Goal: Task Accomplishment & Management: Complete application form

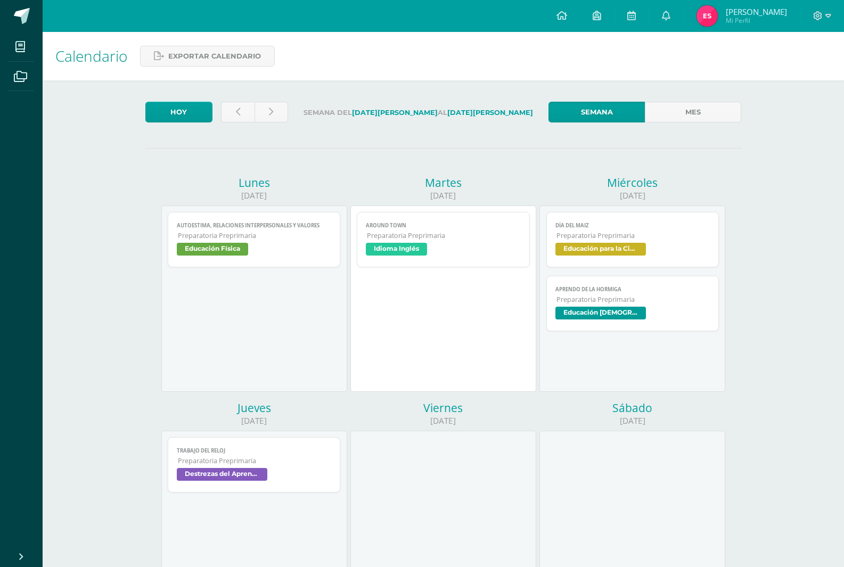
click at [414, 256] on span "Idioma Inglés" at bounding box center [443, 250] width 155 height 15
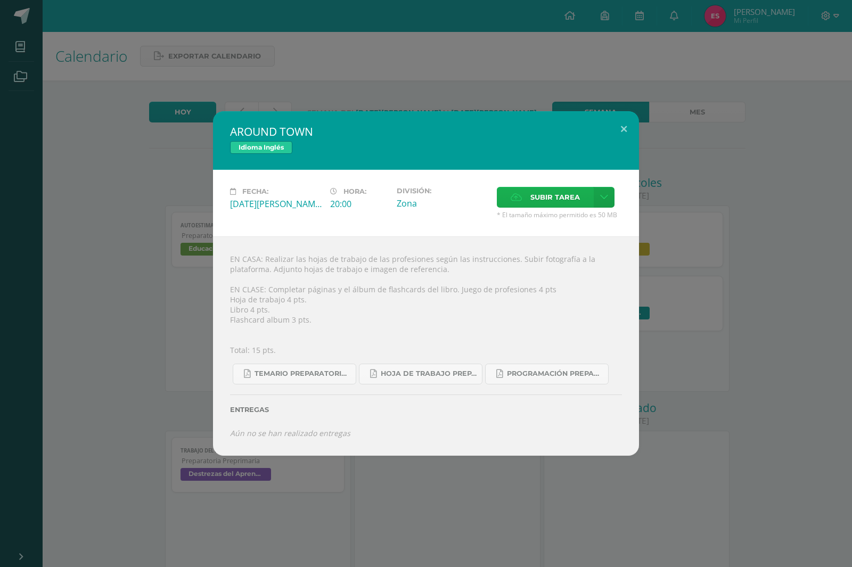
click at [524, 197] on label "Subir tarea" at bounding box center [545, 197] width 97 height 21
click at [0, 0] on input "Subir tarea" at bounding box center [0, 0] width 0 height 0
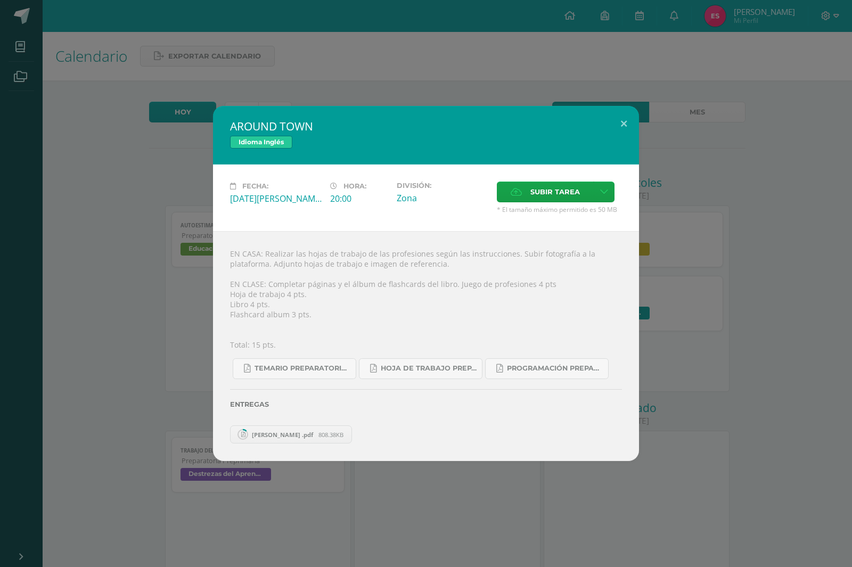
click at [274, 432] on span "[PERSON_NAME] .pdf" at bounding box center [283, 435] width 72 height 8
click at [415, 422] on div "Entregas" at bounding box center [426, 401] width 392 height 44
click at [320, 339] on div "EN CASA: Realizar las hojas de trabajo de las profesiones según las instruccion…" at bounding box center [426, 346] width 426 height 230
click at [525, 195] on label "Subir tarea" at bounding box center [545, 192] width 97 height 21
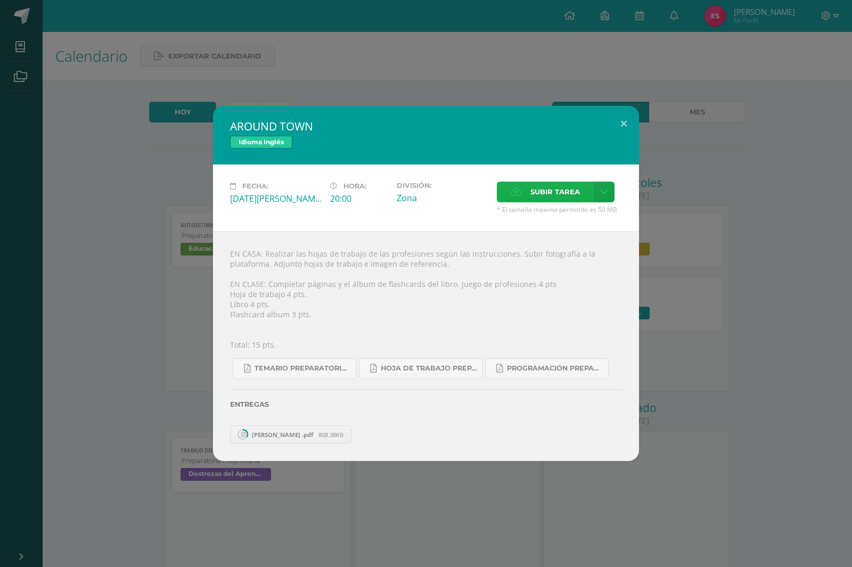
click at [0, 0] on input "Subir tarea" at bounding box center [0, 0] width 0 height 0
click at [318, 434] on span "808.38KB" at bounding box center [330, 435] width 25 height 8
click at [300, 435] on span "[PERSON_NAME] .pdf" at bounding box center [283, 435] width 72 height 8
click at [275, 435] on span "[PERSON_NAME] .pdf" at bounding box center [283, 435] width 72 height 8
click at [269, 437] on span "[PERSON_NAME] .pdf" at bounding box center [283, 435] width 72 height 8
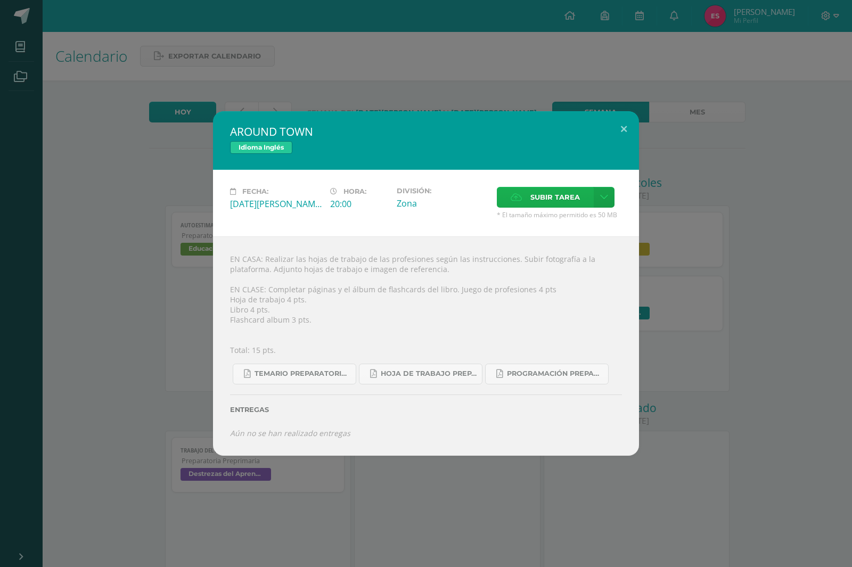
click at [541, 192] on span "Subir tarea" at bounding box center [555, 197] width 50 height 20
click at [0, 0] on input "Subir tarea" at bounding box center [0, 0] width 0 height 0
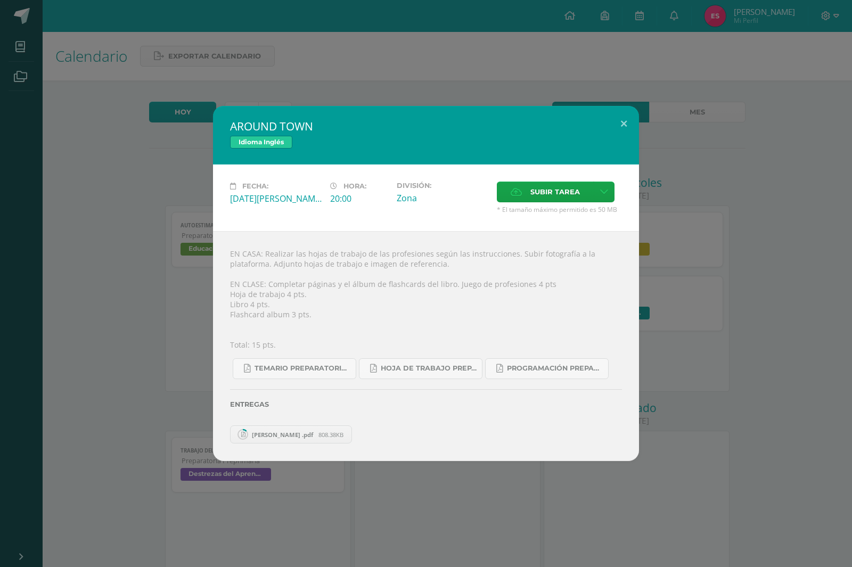
click at [259, 432] on span "[PERSON_NAME] .pdf" at bounding box center [283, 435] width 72 height 8
click at [247, 434] on circle at bounding box center [243, 435] width 10 height 10
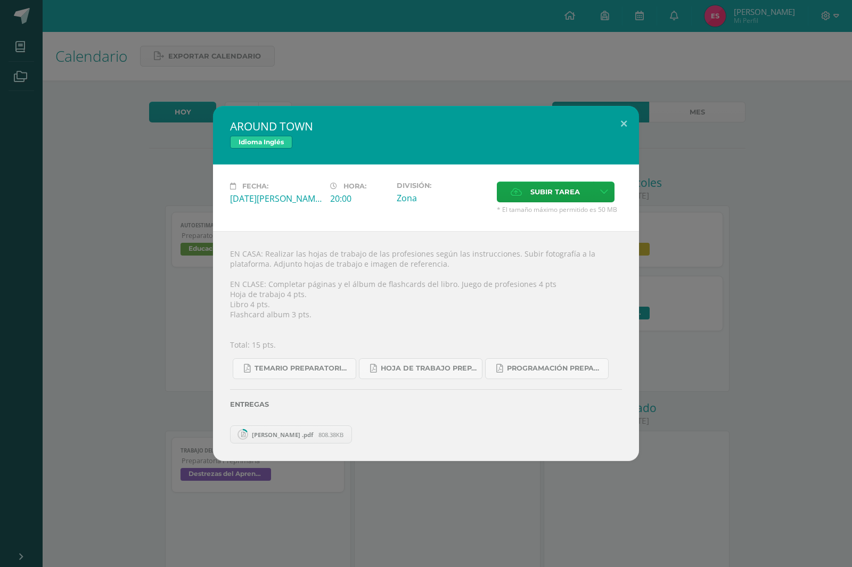
click at [273, 432] on span "[PERSON_NAME] .pdf" at bounding box center [283, 435] width 72 height 8
click at [279, 432] on span "[PERSON_NAME] .pdf" at bounding box center [283, 435] width 72 height 8
click at [256, 435] on span "[PERSON_NAME] .pdf" at bounding box center [283, 435] width 72 height 8
click at [281, 431] on span "[PERSON_NAME] .pdf" at bounding box center [283, 435] width 72 height 8
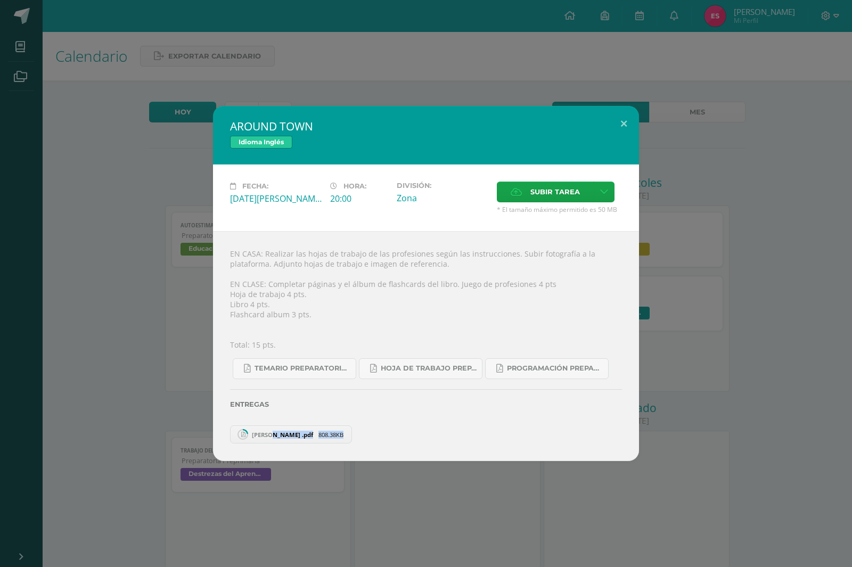
drag, startPoint x: 268, startPoint y: 434, endPoint x: 368, endPoint y: 437, distance: 100.2
click at [368, 437] on div "[PERSON_NAME] .pdf 808.38KB" at bounding box center [426, 433] width 392 height 21
click at [268, 438] on span "[PERSON_NAME] .pdf" at bounding box center [283, 435] width 72 height 8
drag, startPoint x: 255, startPoint y: 435, endPoint x: 355, endPoint y: 443, distance: 100.4
click at [355, 443] on div "[PERSON_NAME] .pdf 808.38KB" at bounding box center [426, 433] width 392 height 21
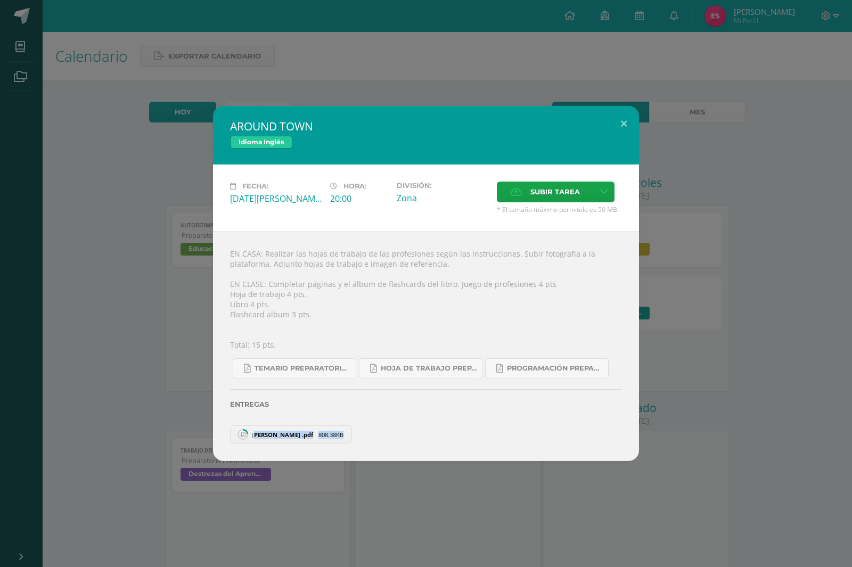
click at [267, 432] on span "[PERSON_NAME] .pdf" at bounding box center [283, 435] width 72 height 8
drag, startPoint x: 253, startPoint y: 434, endPoint x: 338, endPoint y: 434, distance: 85.2
click at [338, 434] on link "[PERSON_NAME] .pdf 808.38KB" at bounding box center [291, 435] width 122 height 18
click at [243, 430] on circle at bounding box center [243, 435] width 10 height 10
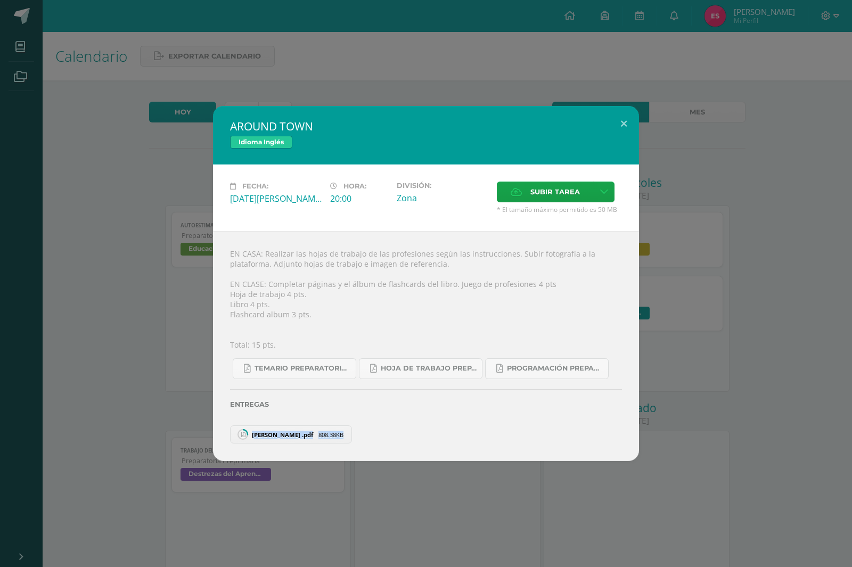
drag, startPoint x: 243, startPoint y: 430, endPoint x: 351, endPoint y: 438, distance: 108.5
click at [351, 438] on div "[PERSON_NAME] .pdf 808.38KB" at bounding box center [426, 433] width 392 height 21
click at [280, 436] on span "[PERSON_NAME] .pdf" at bounding box center [283, 435] width 72 height 8
drag, startPoint x: 251, startPoint y: 431, endPoint x: 346, endPoint y: 428, distance: 94.9
click at [346, 428] on div "[PERSON_NAME] .pdf 808.38KB" at bounding box center [426, 433] width 392 height 21
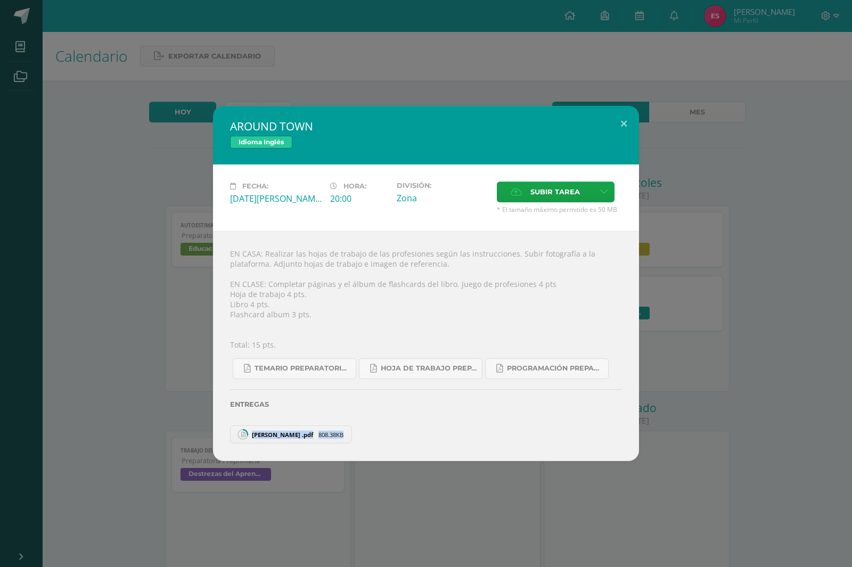
click at [281, 427] on link "[PERSON_NAME] .pdf 808.38KB" at bounding box center [291, 435] width 122 height 18
click at [252, 429] on link "[PERSON_NAME] .pdf 808.38KB" at bounding box center [291, 435] width 122 height 18
click at [240, 429] on icon at bounding box center [243, 435] width 14 height 14
drag, startPoint x: 246, startPoint y: 420, endPoint x: 329, endPoint y: 472, distance: 98.1
click at [329, 472] on div "AROUND TOWN Idioma Inglés Fecha: [DATE][PERSON_NAME] Hora: 20:00 División: Zona…" at bounding box center [426, 283] width 852 height 567
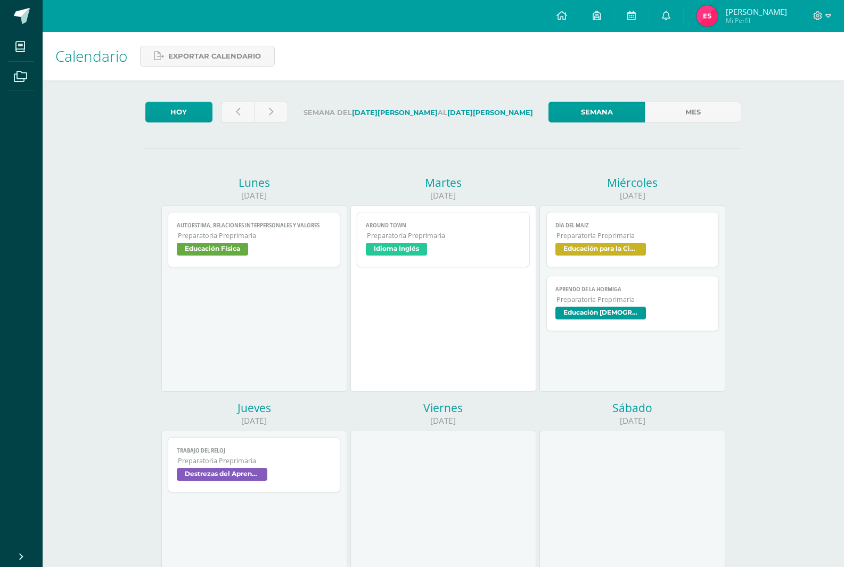
click at [393, 244] on span "Idioma Inglés" at bounding box center [396, 249] width 61 height 13
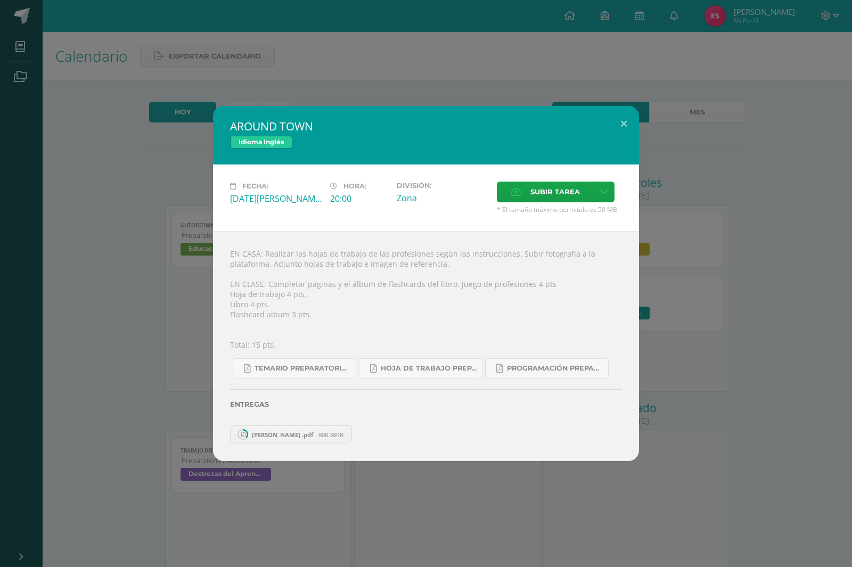
click at [263, 423] on div "Entregas" at bounding box center [426, 401] width 392 height 44
click at [259, 435] on span "[PERSON_NAME] .pdf" at bounding box center [283, 435] width 72 height 8
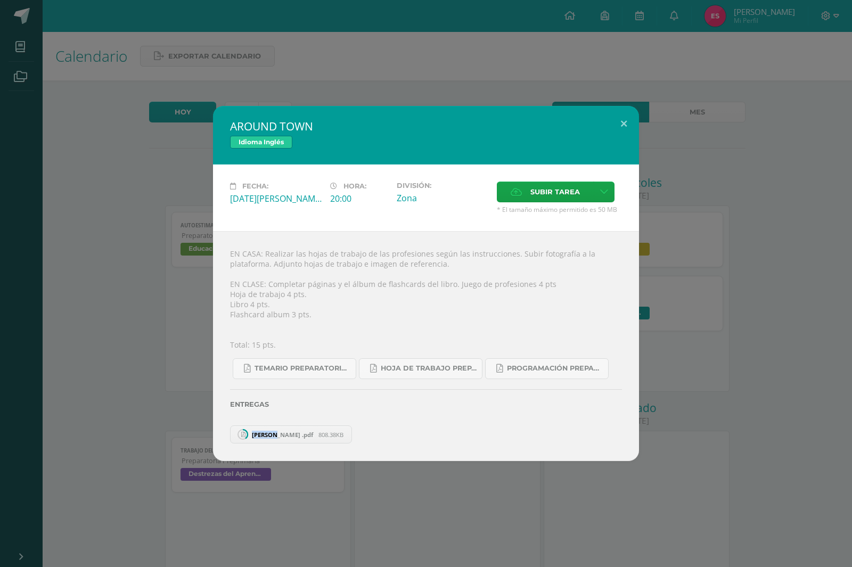
click at [259, 435] on span "[PERSON_NAME] .pdf" at bounding box center [283, 435] width 72 height 8
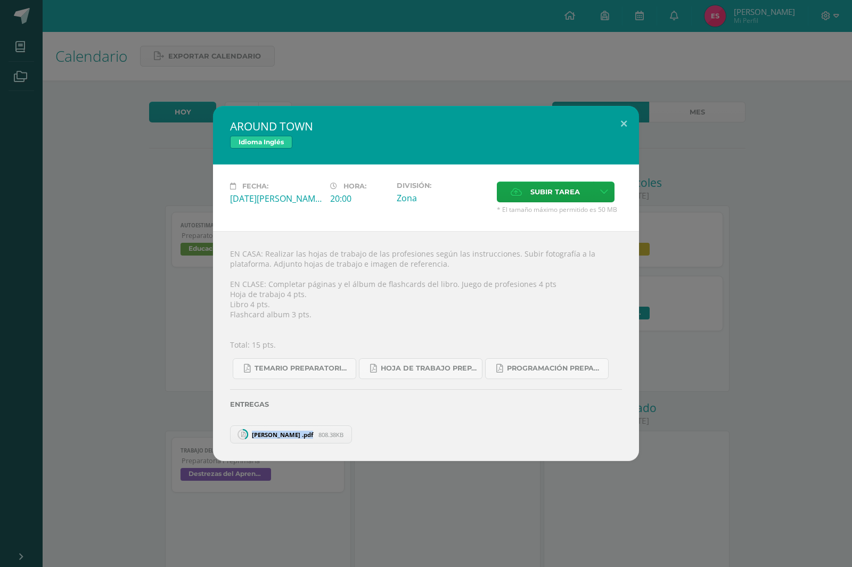
click at [259, 435] on span "[PERSON_NAME] .pdf" at bounding box center [283, 435] width 72 height 8
click at [249, 432] on icon at bounding box center [243, 435] width 14 height 14
click at [244, 432] on icon at bounding box center [243, 434] width 4 height 5
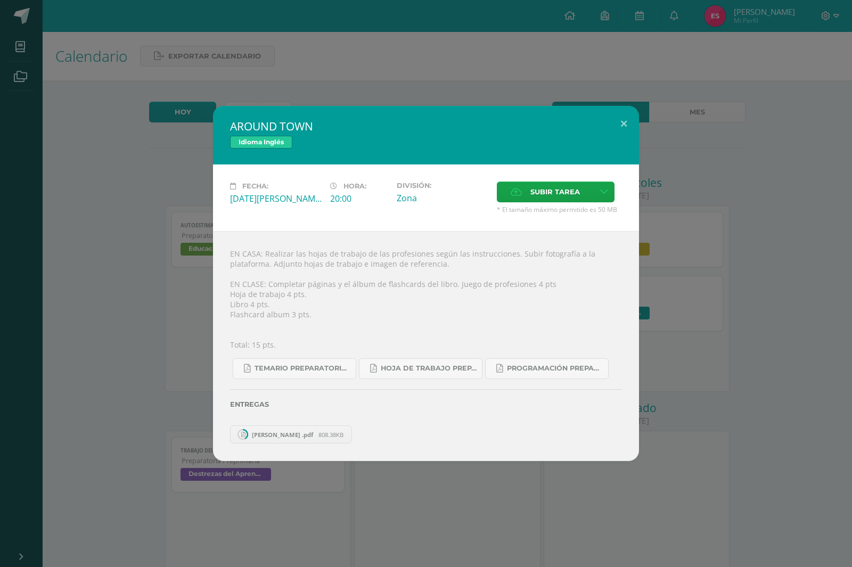
click at [244, 432] on icon at bounding box center [243, 434] width 4 height 5
click at [245, 430] on link "[PERSON_NAME] .pdf 808.38KB" at bounding box center [291, 435] width 122 height 18
click at [246, 419] on div "Entregas" at bounding box center [426, 401] width 392 height 44
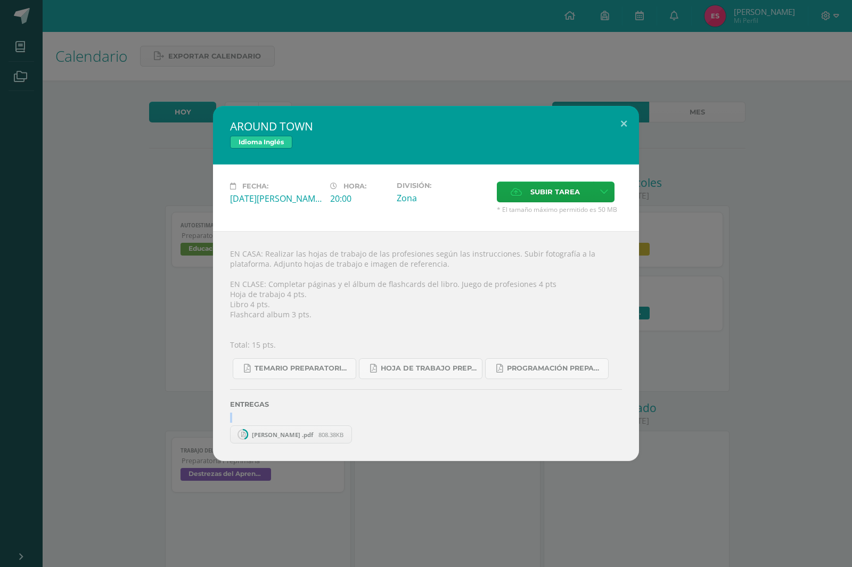
click at [246, 419] on div "Entregas" at bounding box center [426, 401] width 392 height 44
click at [283, 438] on span "[PERSON_NAME] .pdf" at bounding box center [283, 435] width 72 height 8
click at [249, 437] on icon at bounding box center [243, 435] width 14 height 14
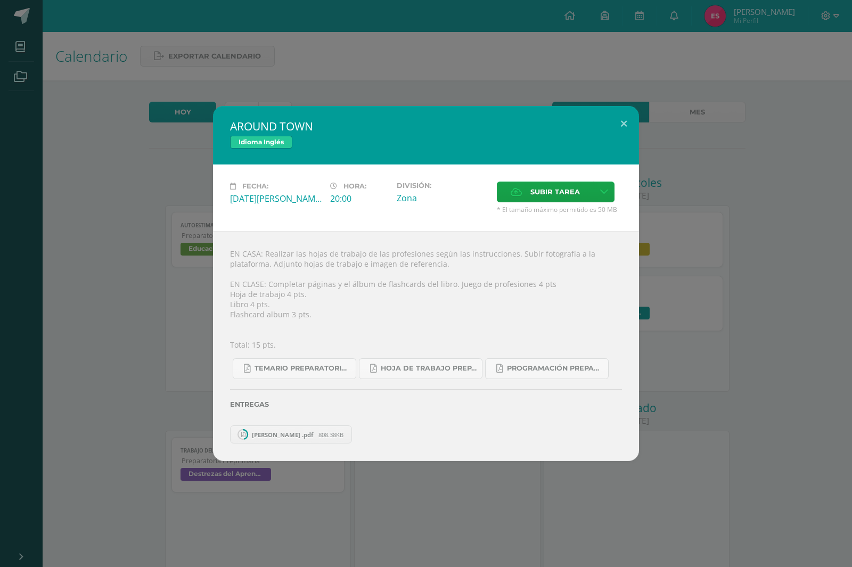
click at [249, 434] on icon at bounding box center [243, 435] width 14 height 14
click at [323, 420] on div "Entregas" at bounding box center [426, 401] width 392 height 44
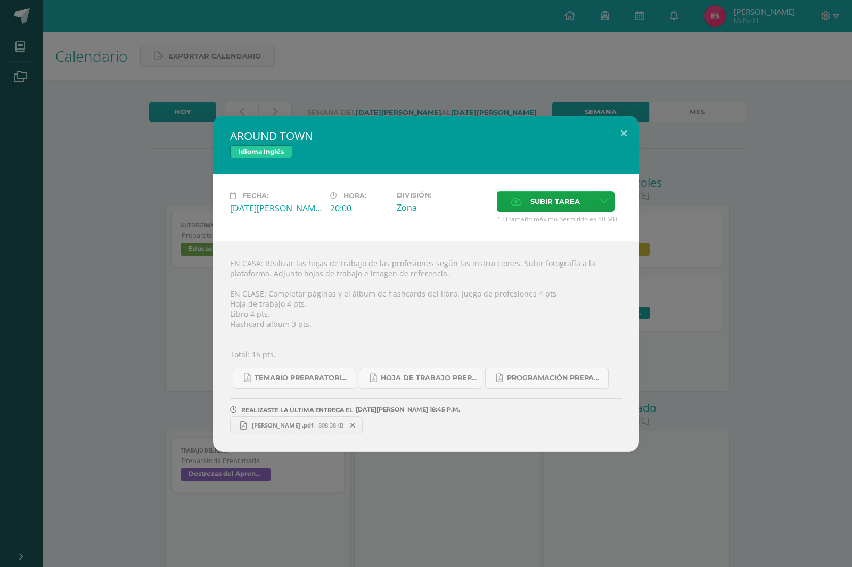
click at [570, 275] on div "EN CASA: Realizar las hojas de trabajo de las profesiones según las instruccion…" at bounding box center [426, 346] width 426 height 211
click at [275, 422] on span "[PERSON_NAME] .pdf" at bounding box center [283, 425] width 72 height 8
click at [382, 88] on div "AROUND TOWN Idioma Inglés Fecha: [DATE][PERSON_NAME] Hora: 20:00 División: Zona…" at bounding box center [426, 283] width 852 height 567
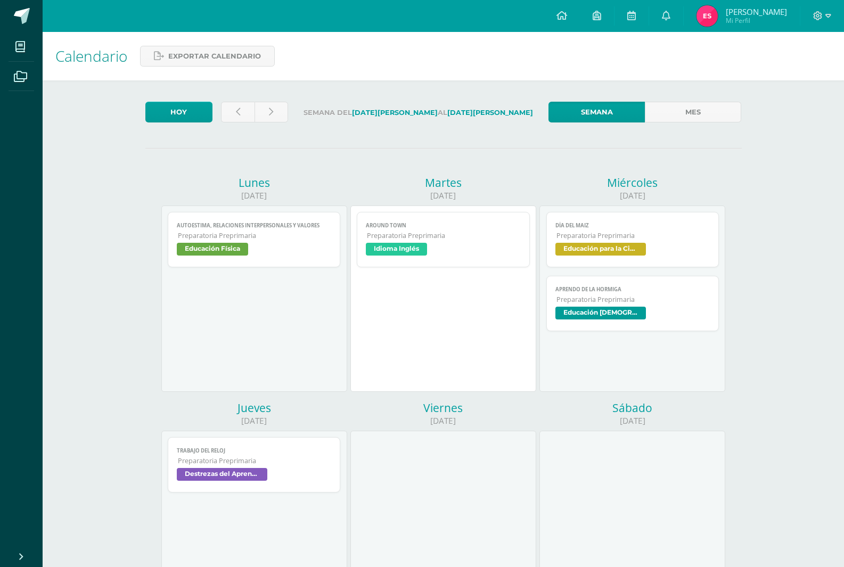
click at [297, 393] on div "[DATE] AUTOESTIMA, RELACIONES INTERPERSONALES Y VALORES Educación Física Cargan…" at bounding box center [253, 287] width 189 height 225
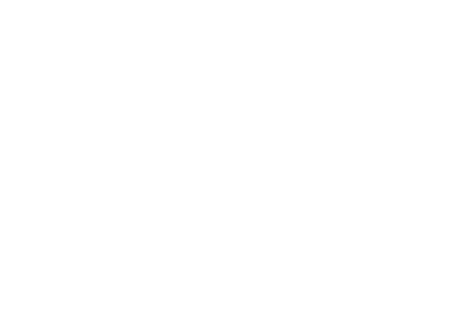
scroll to position [160, 0]
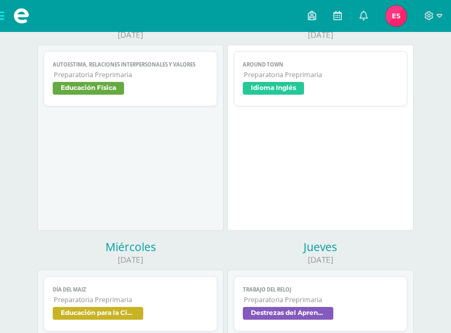
click at [277, 84] on span "Idioma Inglés" at bounding box center [273, 88] width 61 height 13
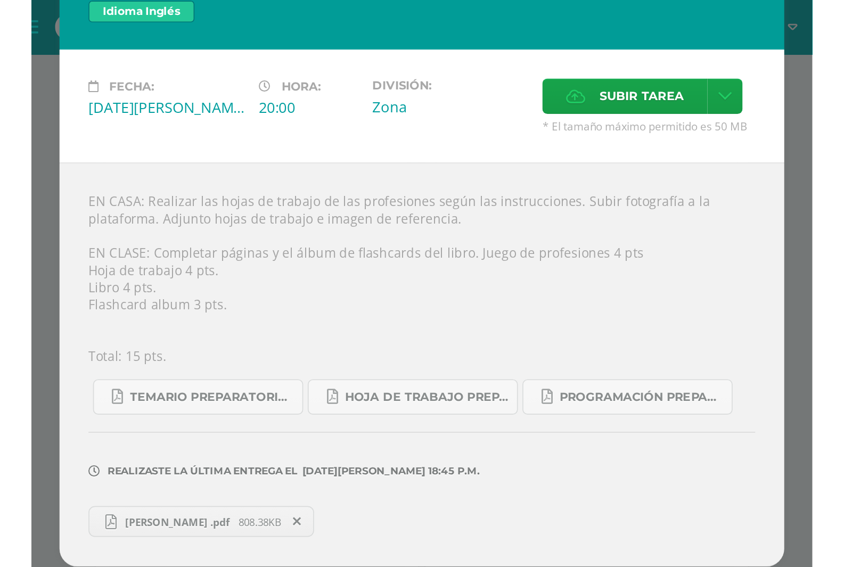
scroll to position [0, 0]
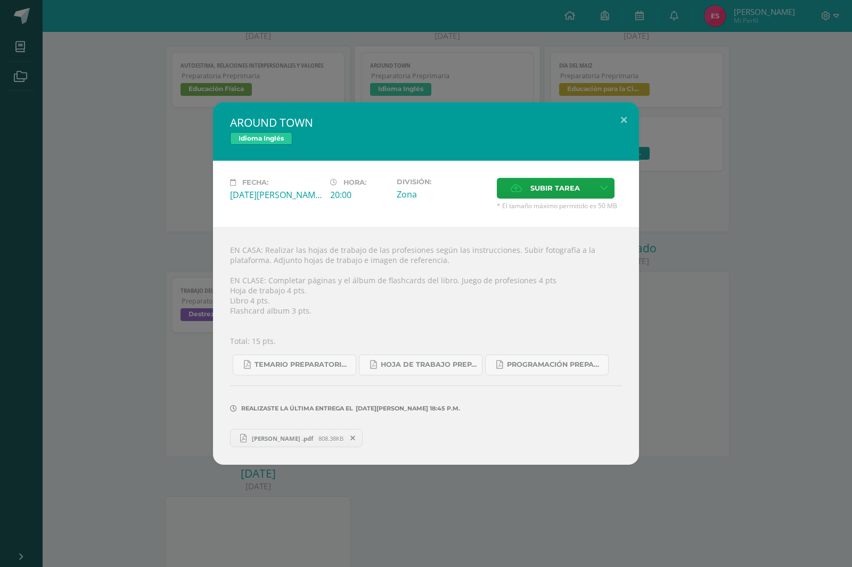
click at [726, 168] on div "AROUND TOWN Idioma Inglés Fecha: [DATE][PERSON_NAME] Hora: 20:00 División: Zona…" at bounding box center [426, 283] width 844 height 363
